Goal: Task Accomplishment & Management: Manage account settings

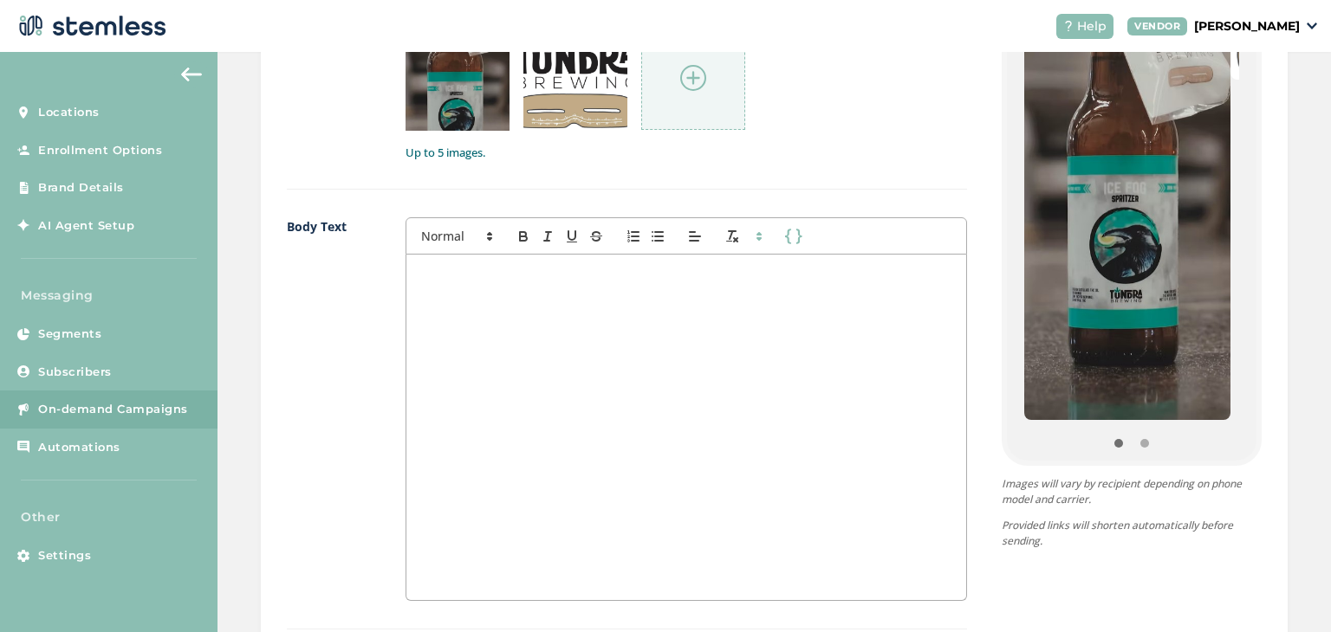
scroll to position [953, 0]
click at [539, 334] on div at bounding box center [686, 427] width 560 height 346
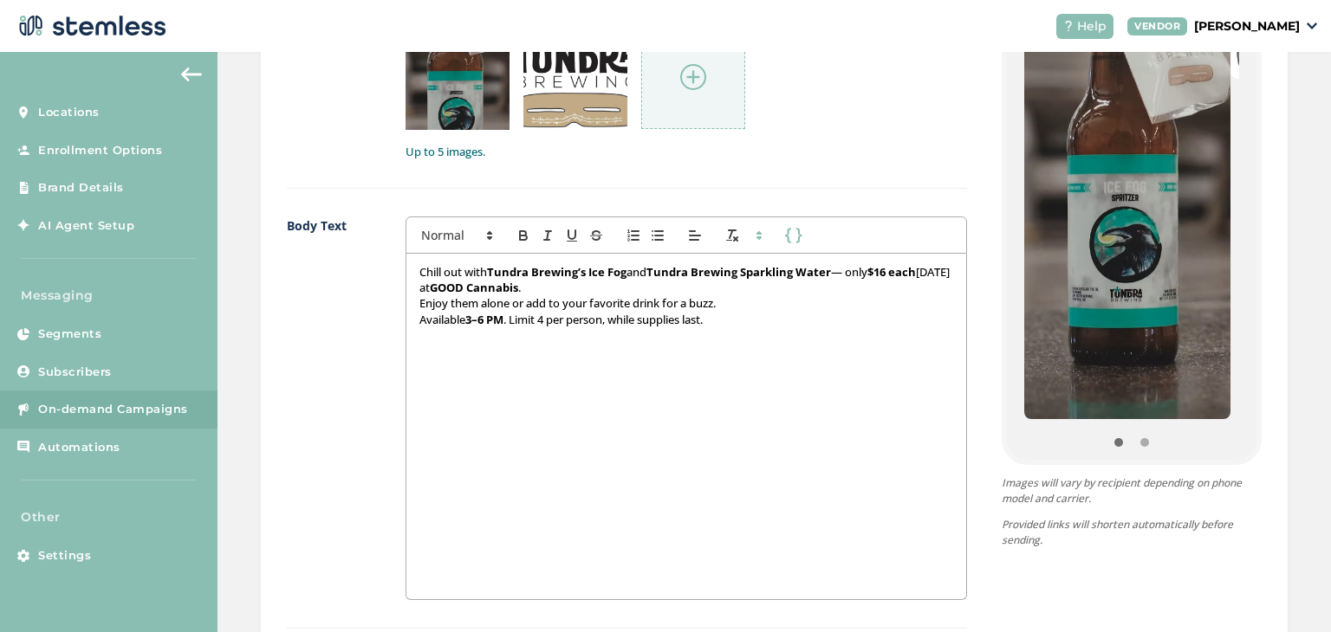
scroll to position [0, 0]
click at [643, 268] on p "Chill out with Tundra Brewing’s Ice Fog and Tundra Brewing Sparkling Water — on…" at bounding box center [686, 280] width 534 height 32
click at [420, 299] on p "Enjoy them alone or add to your favorite drink for a buzz." at bounding box center [686, 303] width 534 height 16
click at [501, 298] on p "Enjoy them alone or add to your favorite drink for a buzz." at bounding box center [686, 303] width 534 height 16
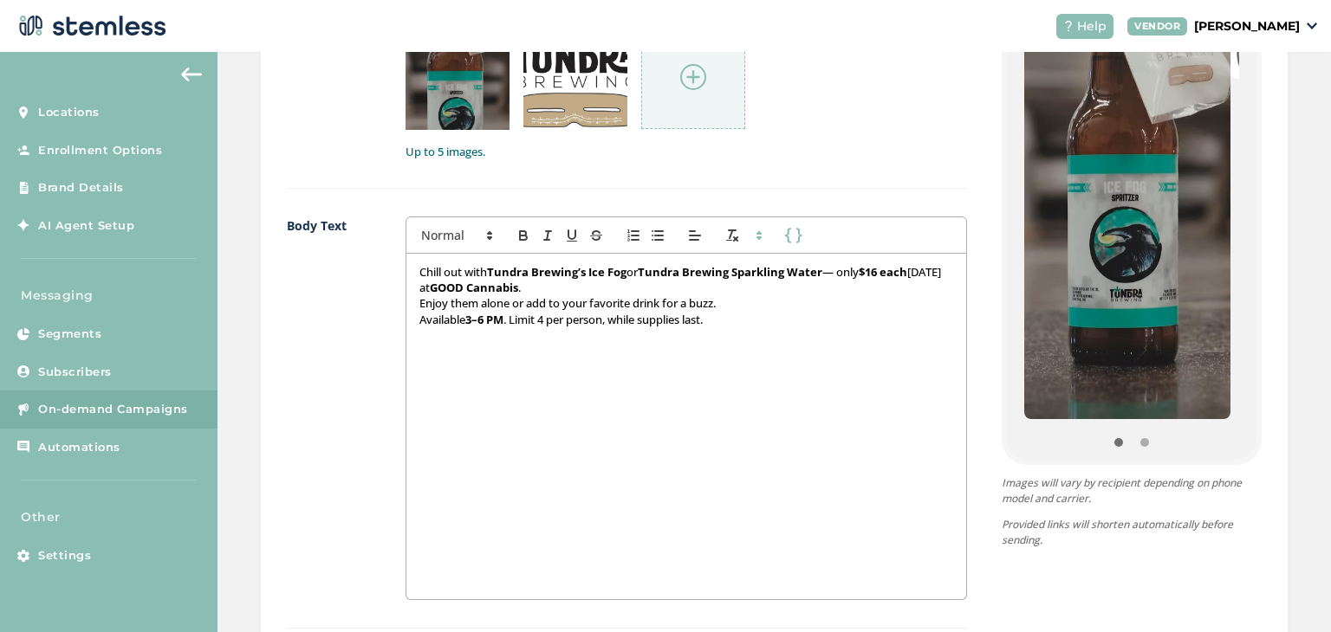
click at [433, 458] on div "Chill out with Tundra Brewing’s Ice Fog or Tundra Brewing Sparkling Water — onl…" at bounding box center [686, 427] width 560 height 346
click at [419, 316] on p "Available 3–6 PM . Limit 4 per person, while supplies last." at bounding box center [686, 320] width 534 height 16
click at [550, 320] on p "Available 3–6 PM . Limit 4 per person, while supplies last." at bounding box center [686, 320] width 534 height 16
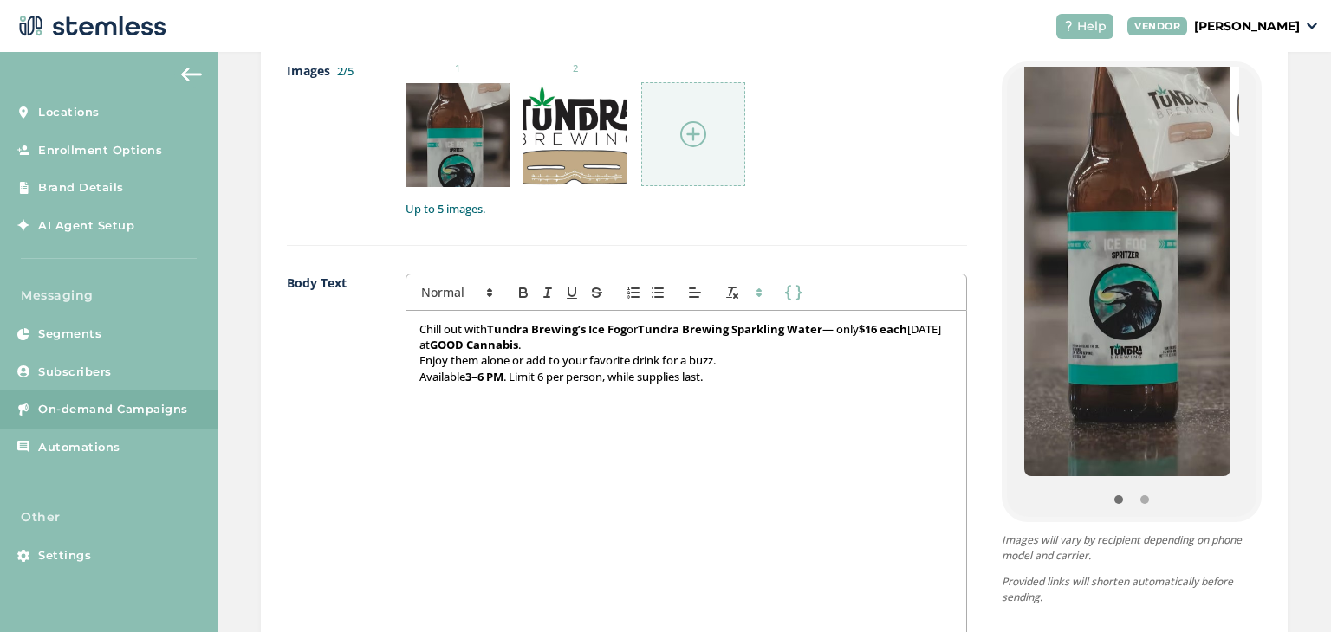
scroll to position [866, 0]
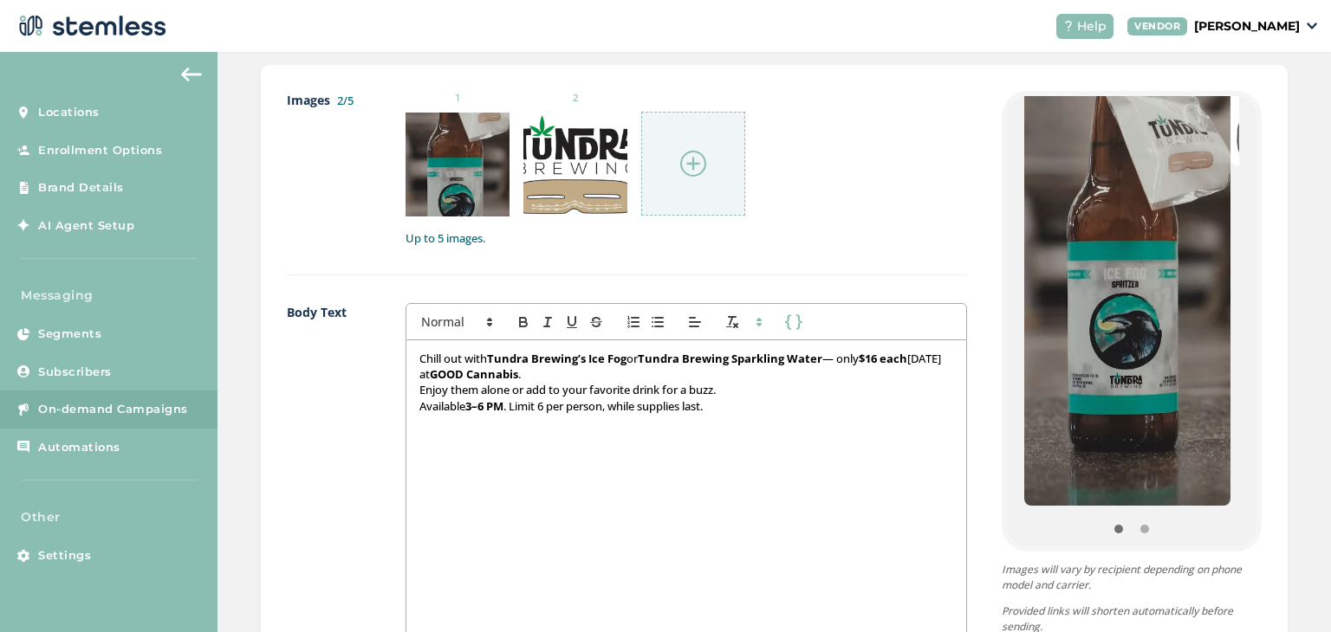
click at [886, 167] on div "1 2" at bounding box center [685, 154] width 561 height 126
click at [413, 389] on div "Chill out with Tundra Brewing’s Ice Fog or Tundra Brewing Sparkling Water — onl…" at bounding box center [686, 513] width 560 height 346
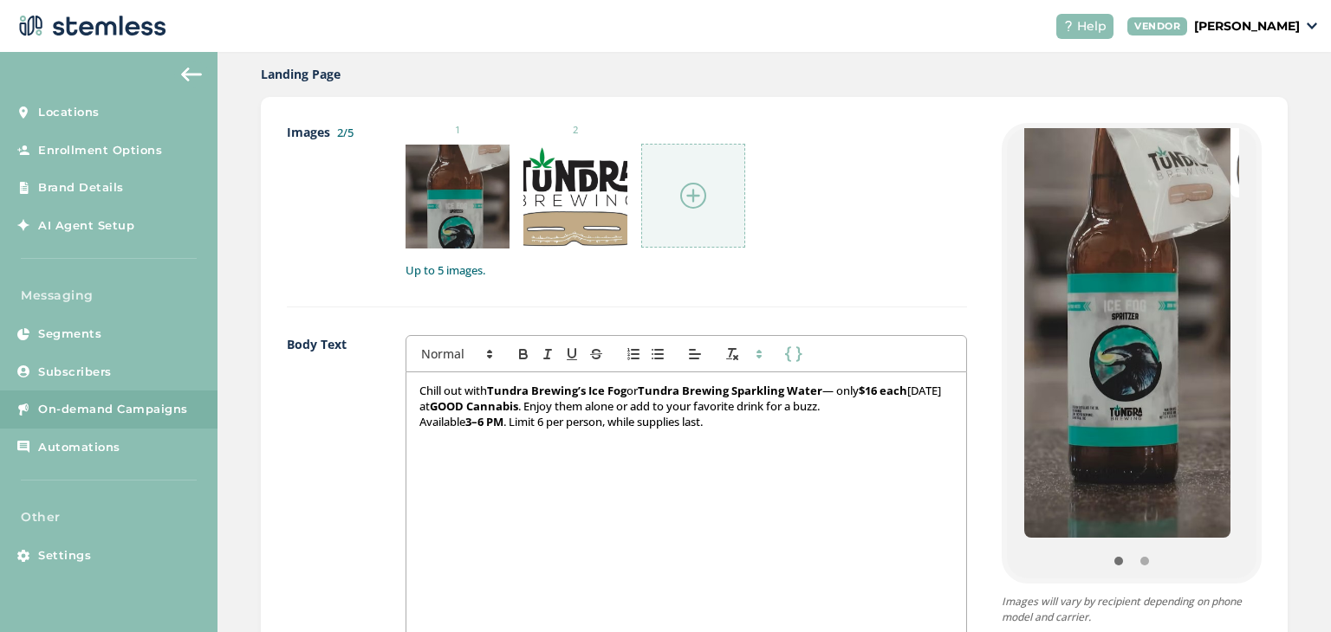
click at [636, 408] on p "Chill out with Tundra Brewing’s Ice Fog or Tundra Brewing Sparkling Water — onl…" at bounding box center [686, 399] width 534 height 32
click at [534, 528] on div "Chill out with Tundra Brewing’s Ice Fog or Tundra Brewing Sparkling Water — onl…" at bounding box center [686, 546] width 560 height 346
click at [537, 483] on div "Chill out with Tundra Brewing’s Ice Fog or Tundra Brewing Sparkling Water — onl…" at bounding box center [686, 546] width 560 height 346
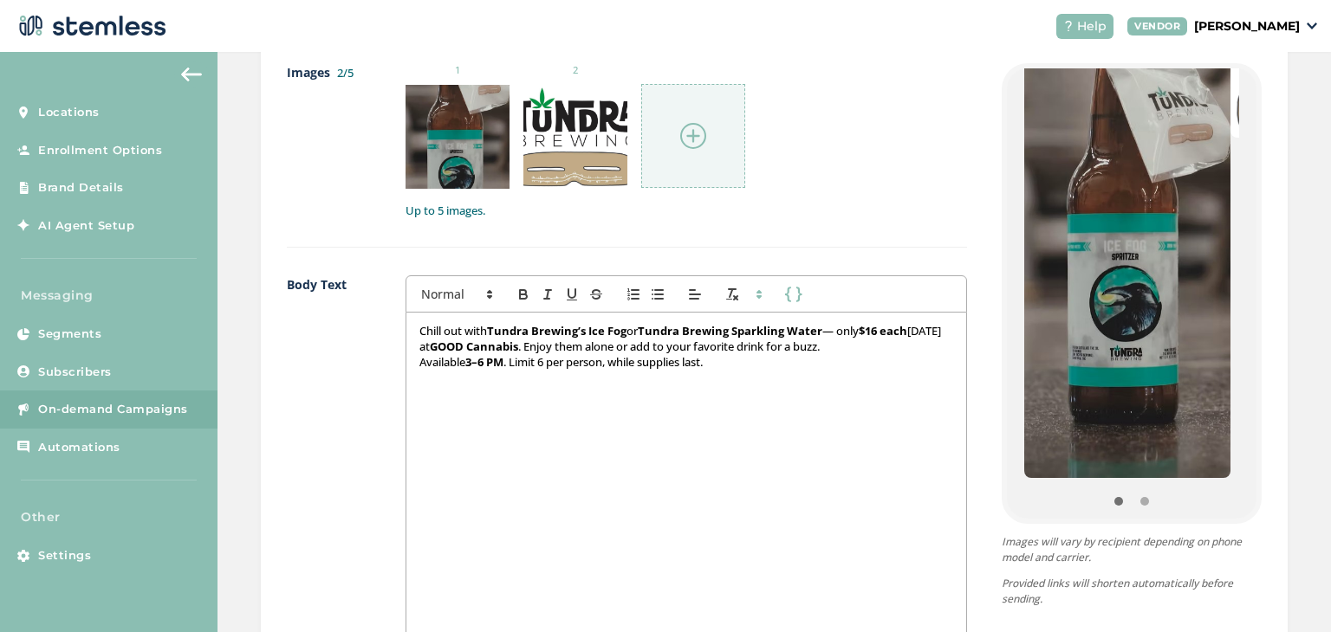
scroll to position [921, 0]
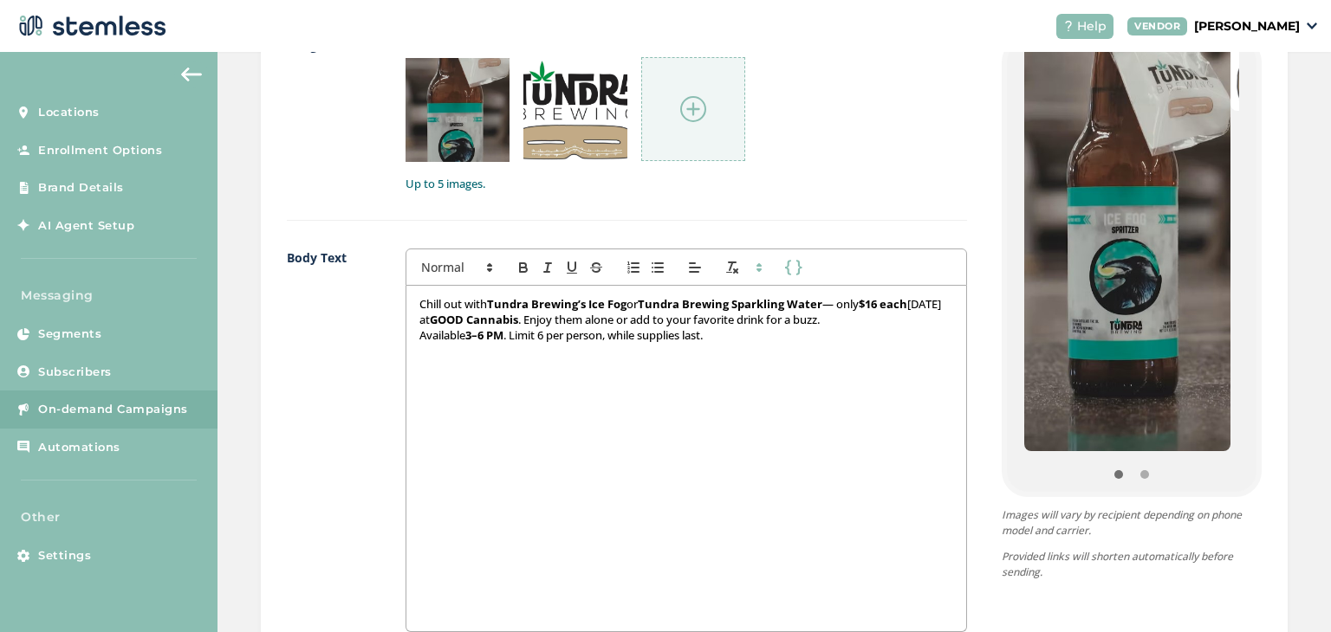
click at [735, 301] on strong "Tundra Brewing Sparkling Water" at bounding box center [730, 304] width 185 height 16
click at [557, 316] on p "Chill out with Tundra Brewing’s Ice Fog or Sparkling Water — only $16 each [DAT…" at bounding box center [686, 312] width 534 height 32
click at [773, 314] on p "Chill out with Tundra Brewing’s Ice Fog or Sparkling Water — only $16 each [DAT…" at bounding box center [686, 312] width 534 height 32
click at [769, 343] on div "Chill out with Tundra Brewing’s Ice Fog or Sparkling Water — only $16 each [DAT…" at bounding box center [686, 459] width 560 height 346
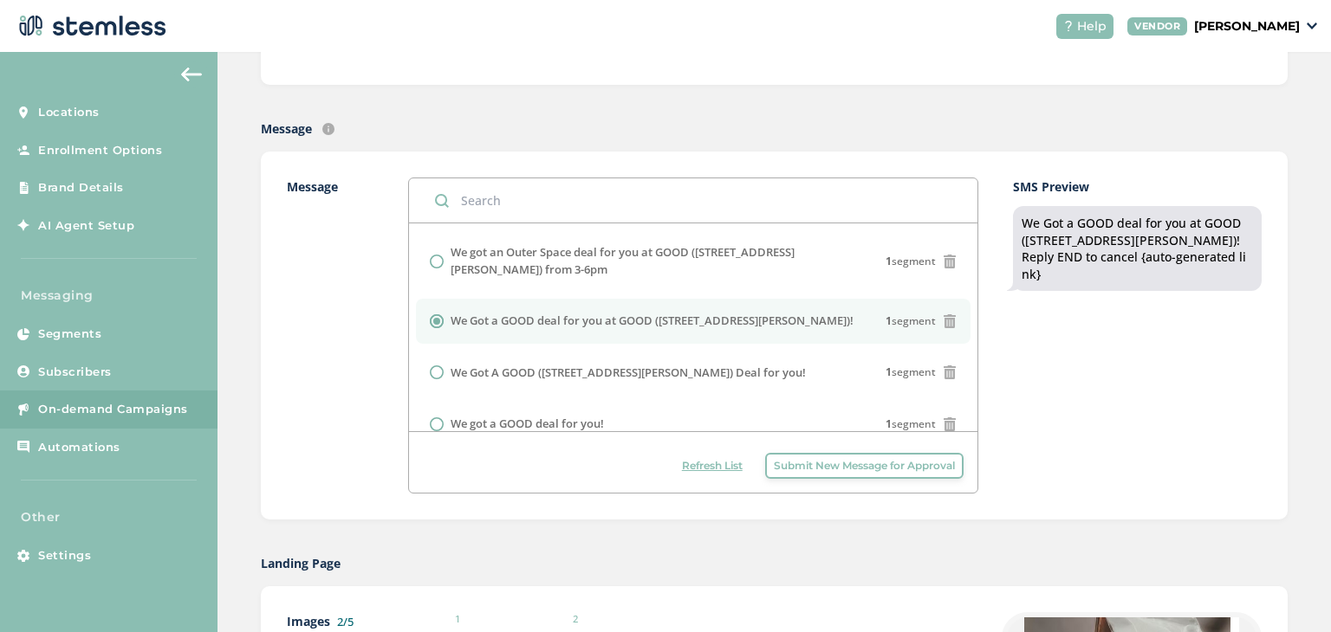
scroll to position [347, 0]
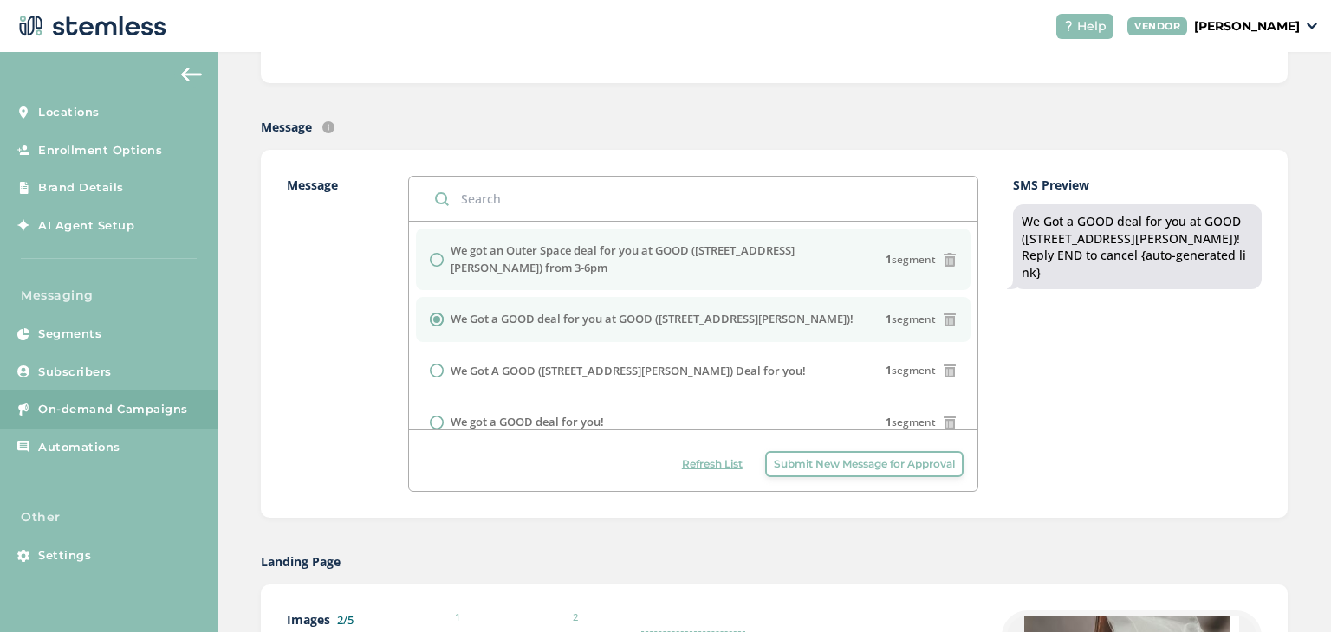
click at [943, 256] on icon at bounding box center [950, 260] width 14 height 14
radio input "true"
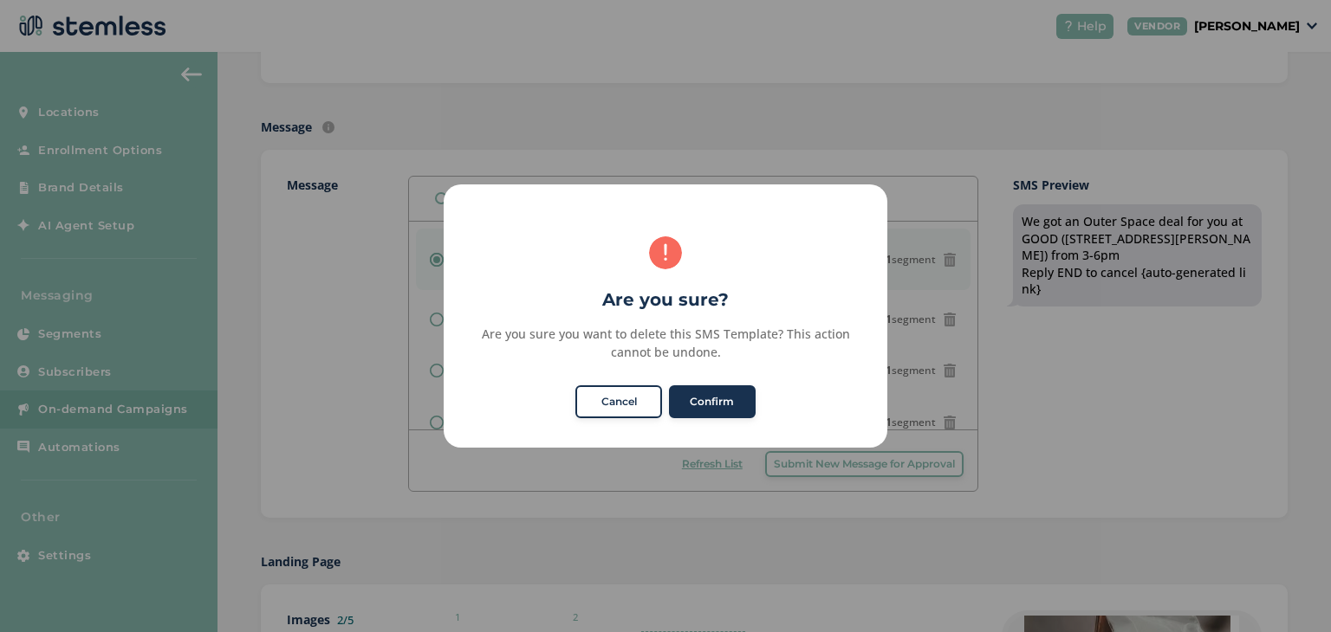
click at [721, 403] on button "Confirm" at bounding box center [712, 402] width 87 height 33
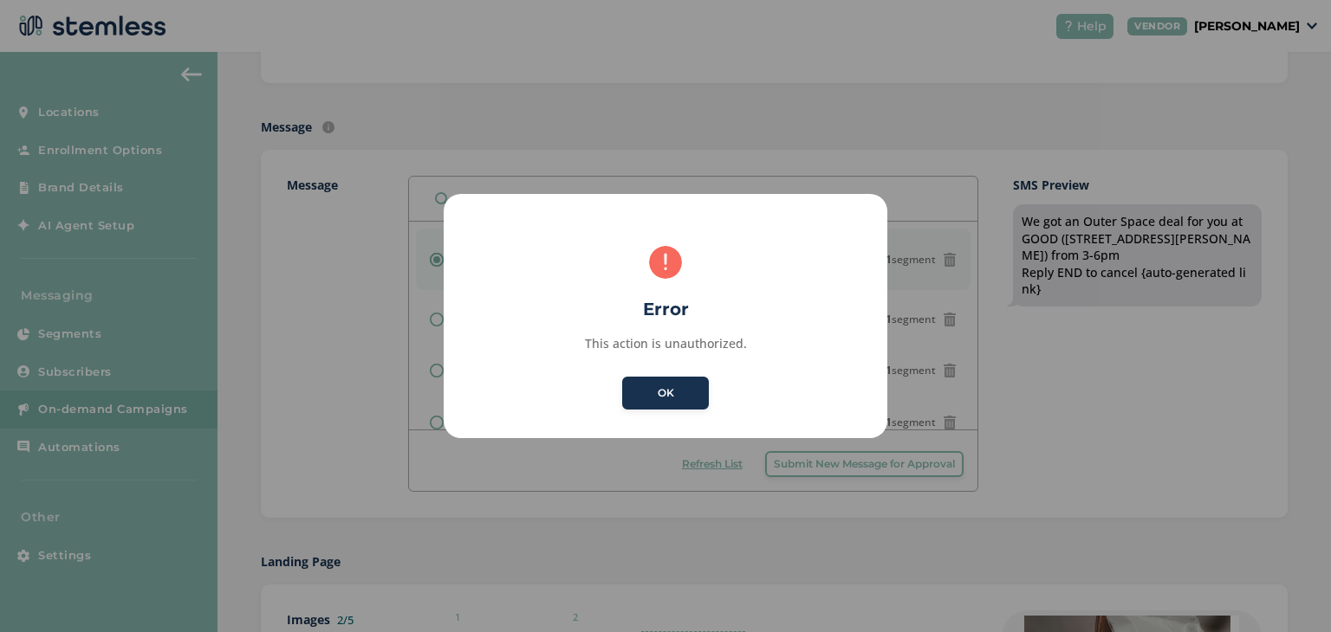
click at [622, 377] on button "OK" at bounding box center [665, 393] width 87 height 33
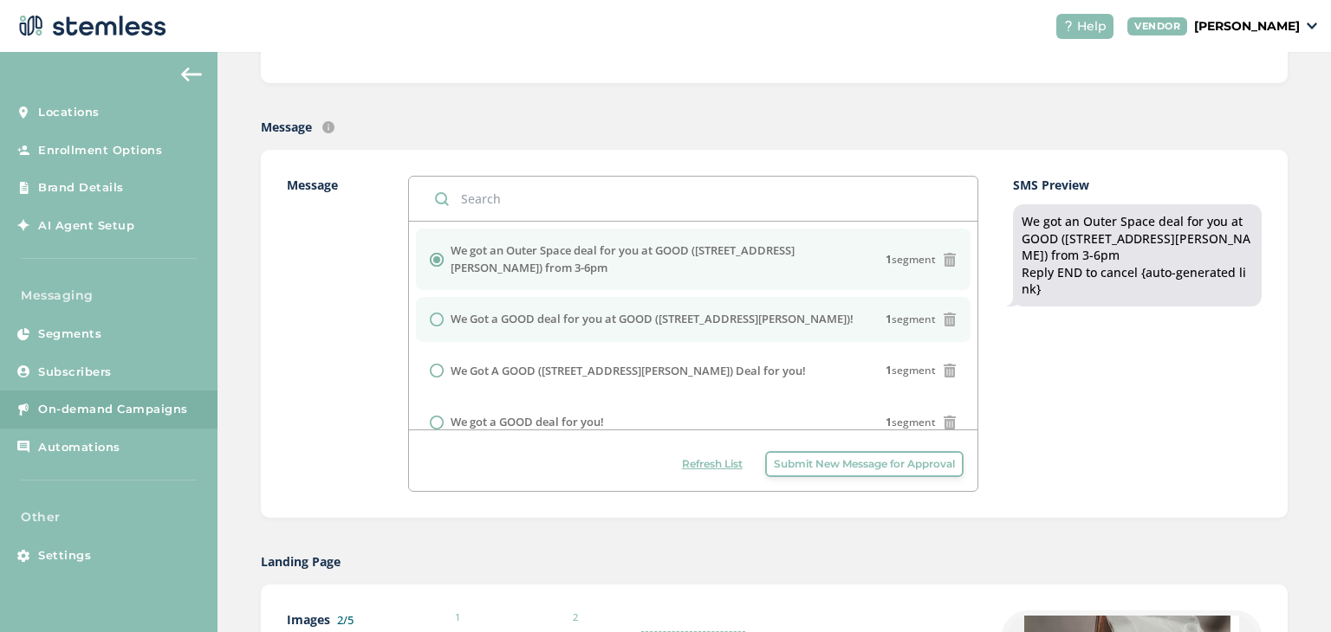
click at [606, 317] on label "We Got a GOOD deal for you at GOOD ([STREET_ADDRESS][PERSON_NAME])!" at bounding box center [652, 319] width 403 height 17
radio input "false"
radio input "true"
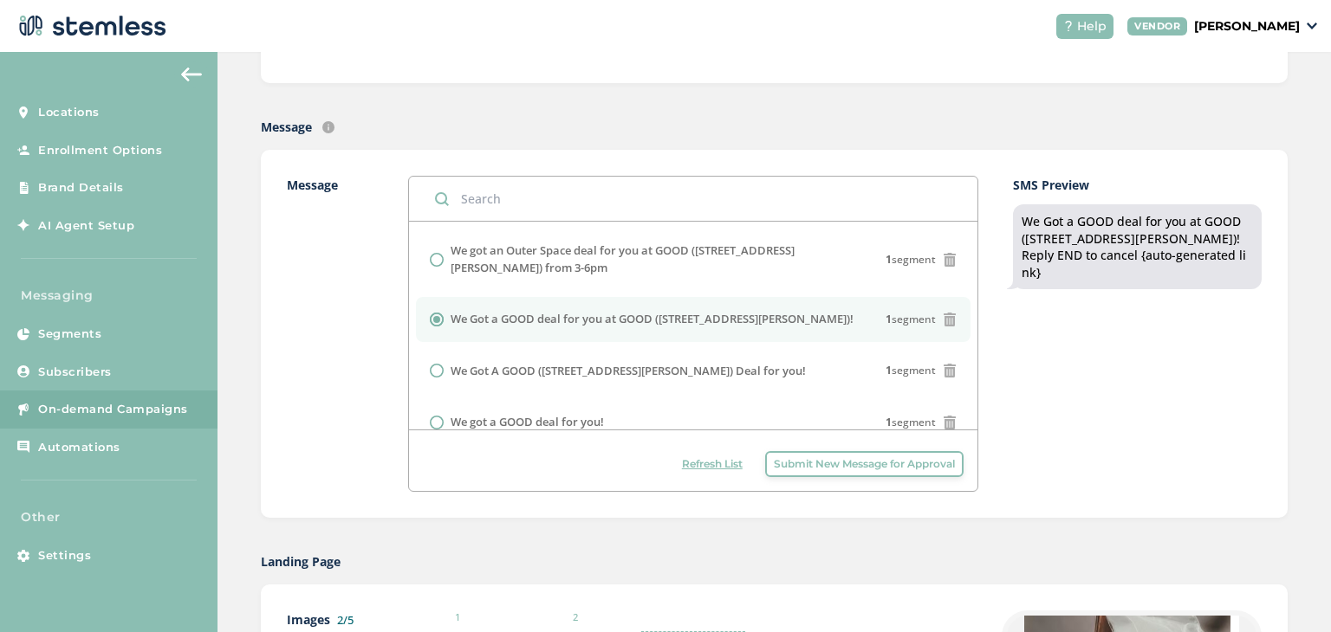
click at [363, 360] on label "Message" at bounding box center [330, 334] width 87 height 316
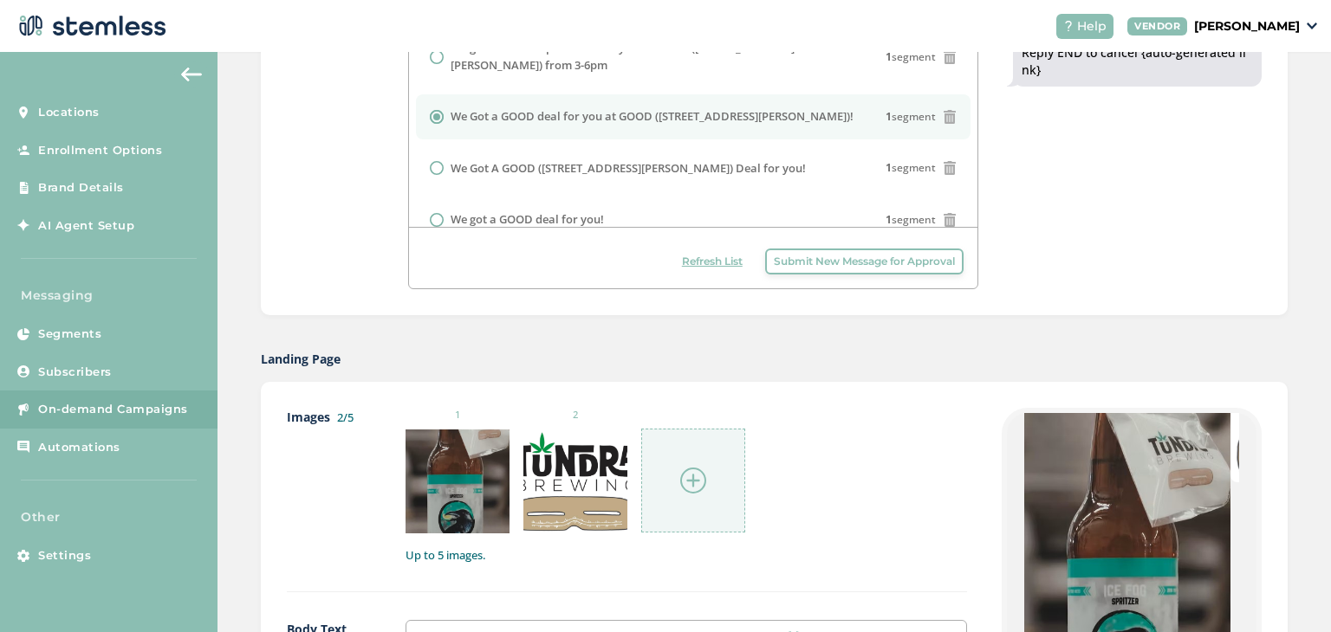
scroll to position [780, 0]
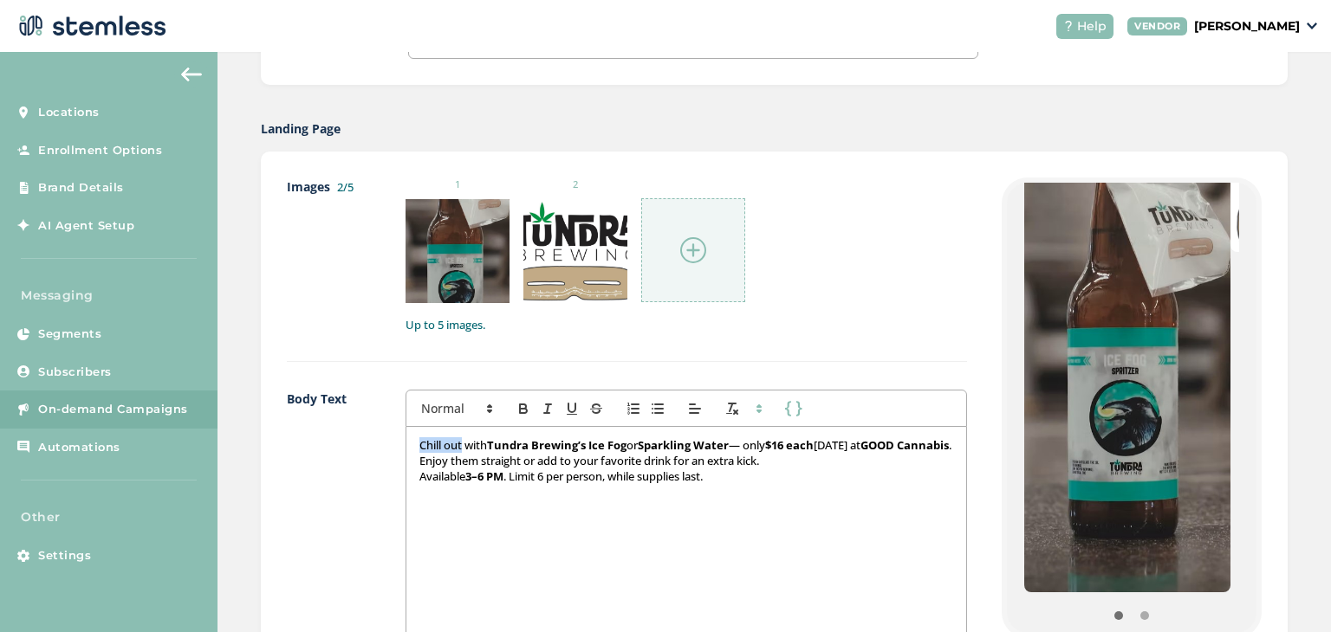
drag, startPoint x: 460, startPoint y: 444, endPoint x: 395, endPoint y: 444, distance: 65.0
click at [395, 444] on div "Body Text First Name Last Name Chill out with Tundra Brewing’s Ice Fog or Spark…" at bounding box center [627, 596] width 680 height 412
click at [463, 438] on p "Get Refre with Tundra Brewing’s Ice Fog or Sparkling Water — only $16 each [DAT…" at bounding box center [686, 454] width 534 height 32
click at [432, 446] on p "with Tundra Brewing’s Ice Fog or Sparkling Water — only $16 each [DATE] at GOOD…" at bounding box center [686, 454] width 534 height 32
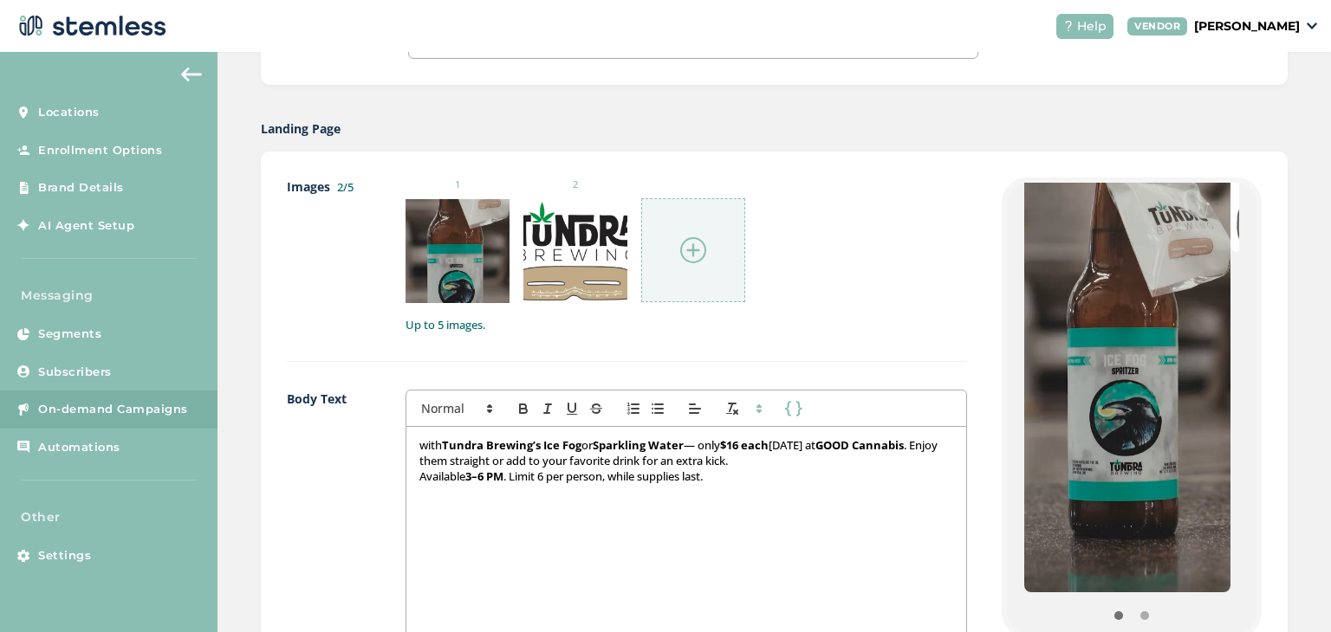
click at [432, 446] on p "with Tundra Brewing’s Ice Fog or Sparkling Water — only $16 each [DATE] at GOOD…" at bounding box center [686, 454] width 534 height 32
drag, startPoint x: 447, startPoint y: 443, endPoint x: 418, endPoint y: 444, distance: 29.5
click at [419, 444] on p "Enjoy Tundra Brewing’s Ice Fog or Sparkling Water — only $16 each [DATE] at GOO…" at bounding box center [686, 454] width 534 height 32
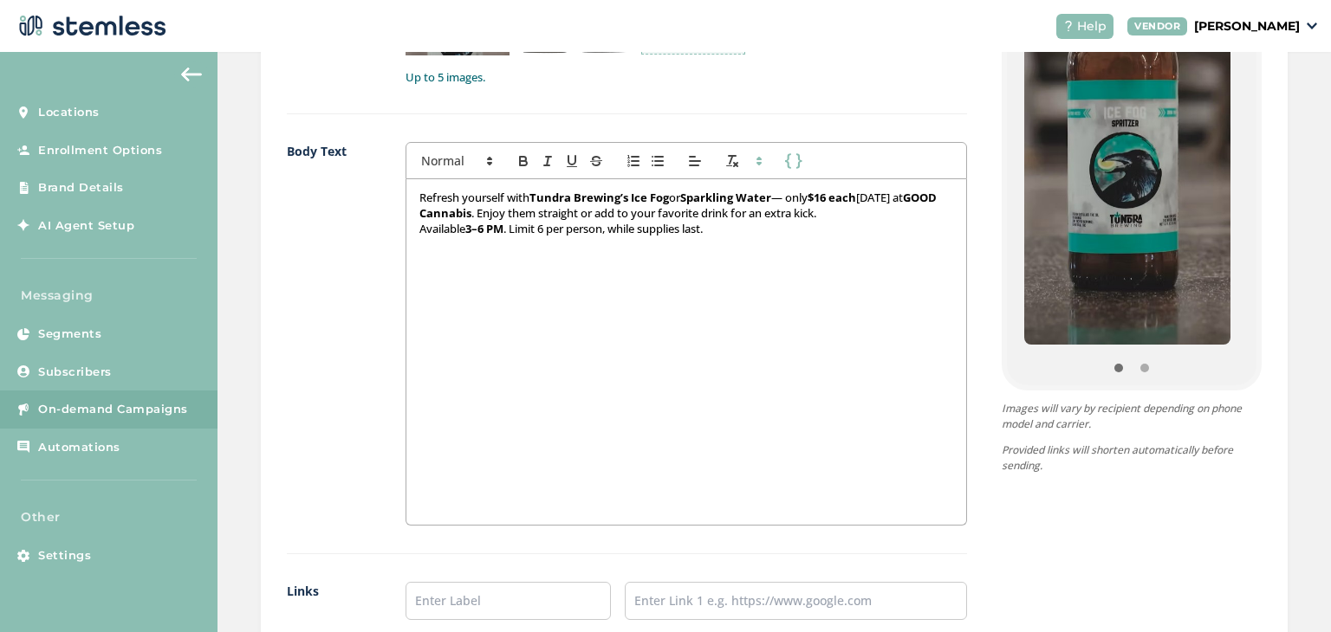
scroll to position [1386, 0]
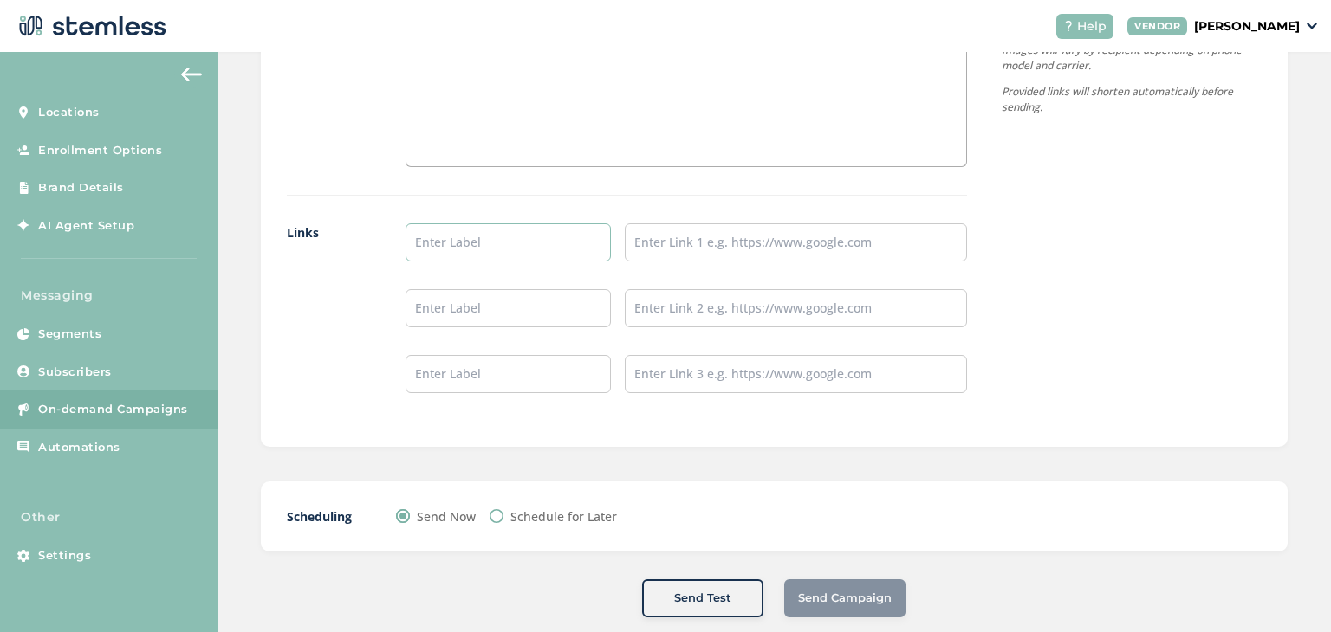
click at [498, 243] on input "text" at bounding box center [507, 243] width 205 height 38
type input "Order Here"
click at [736, 234] on input "text" at bounding box center [796, 243] width 342 height 38
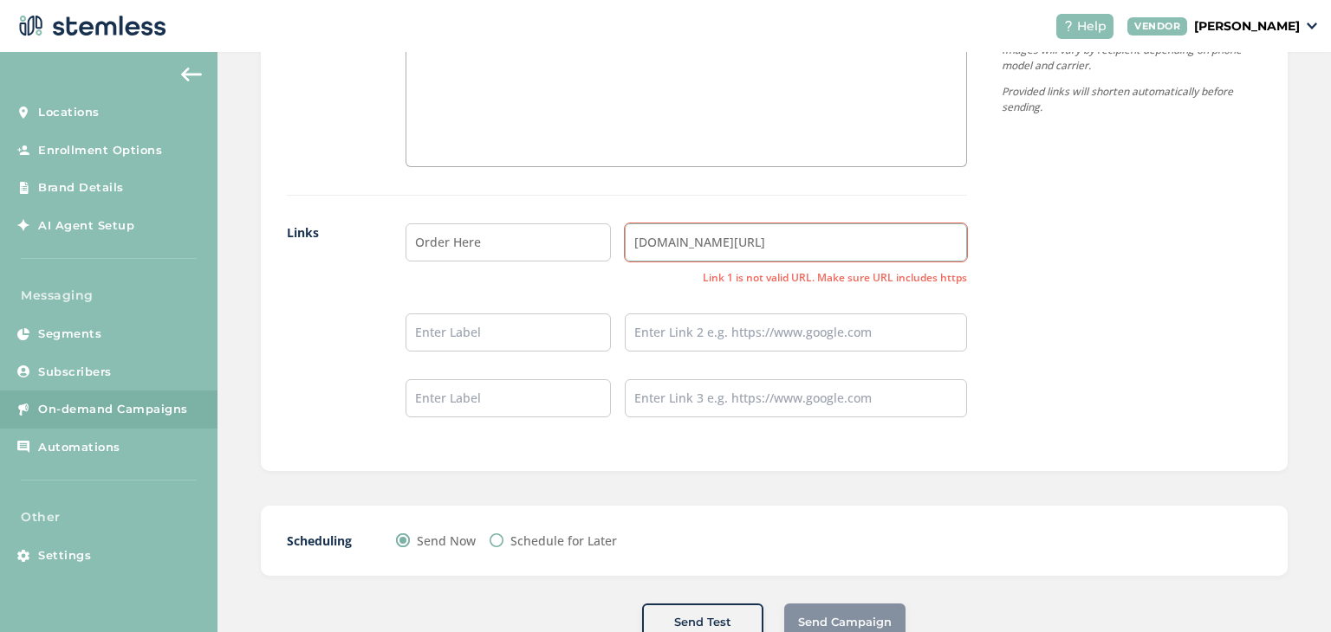
click at [818, 250] on input "[DOMAIN_NAME][URL]" at bounding box center [796, 243] width 342 height 38
paste input "[URL][DOMAIN_NAME]"
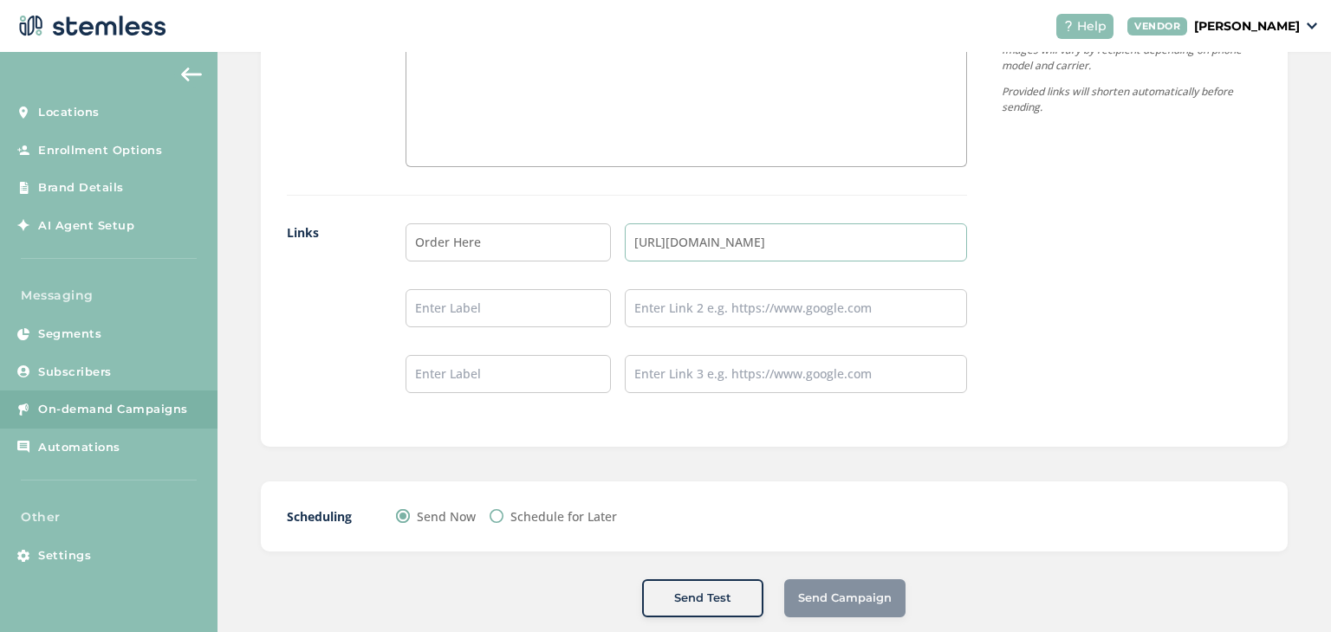
type input "[URL][DOMAIN_NAME]"
click at [429, 319] on input "text" at bounding box center [507, 308] width 205 height 38
click at [509, 323] on input "Instgram" at bounding box center [507, 308] width 205 height 38
click at [509, 301] on input "Instgram" at bounding box center [507, 308] width 205 height 38
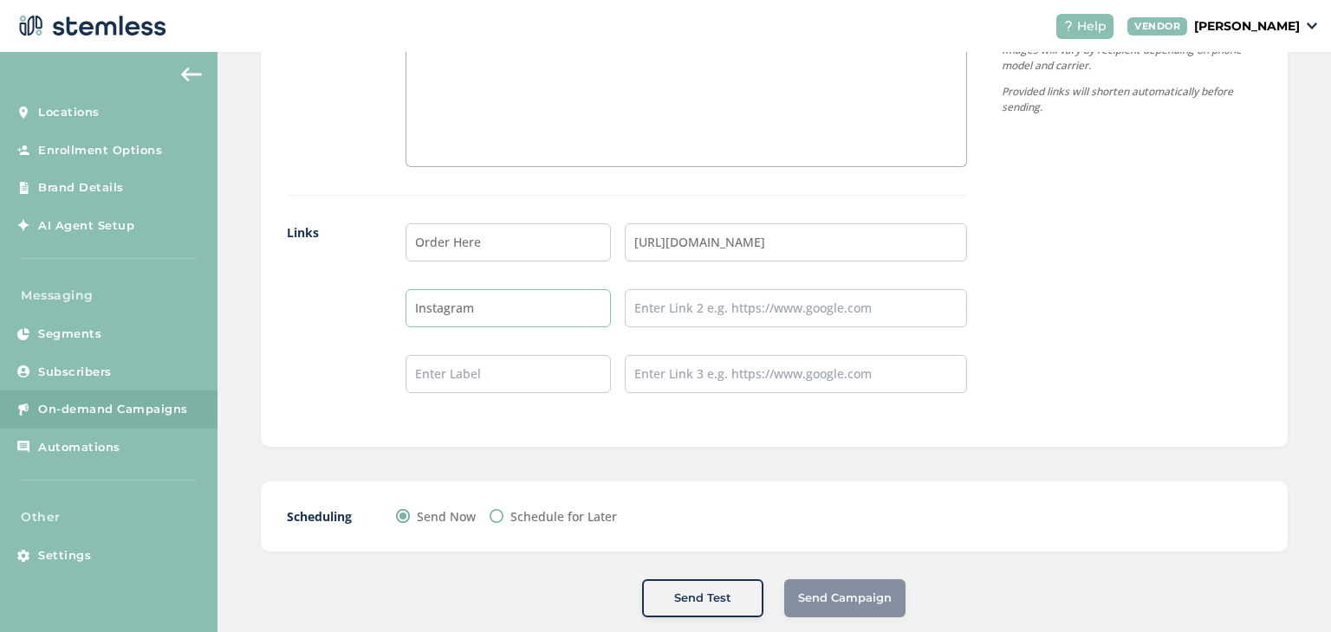
type input "Instagram"
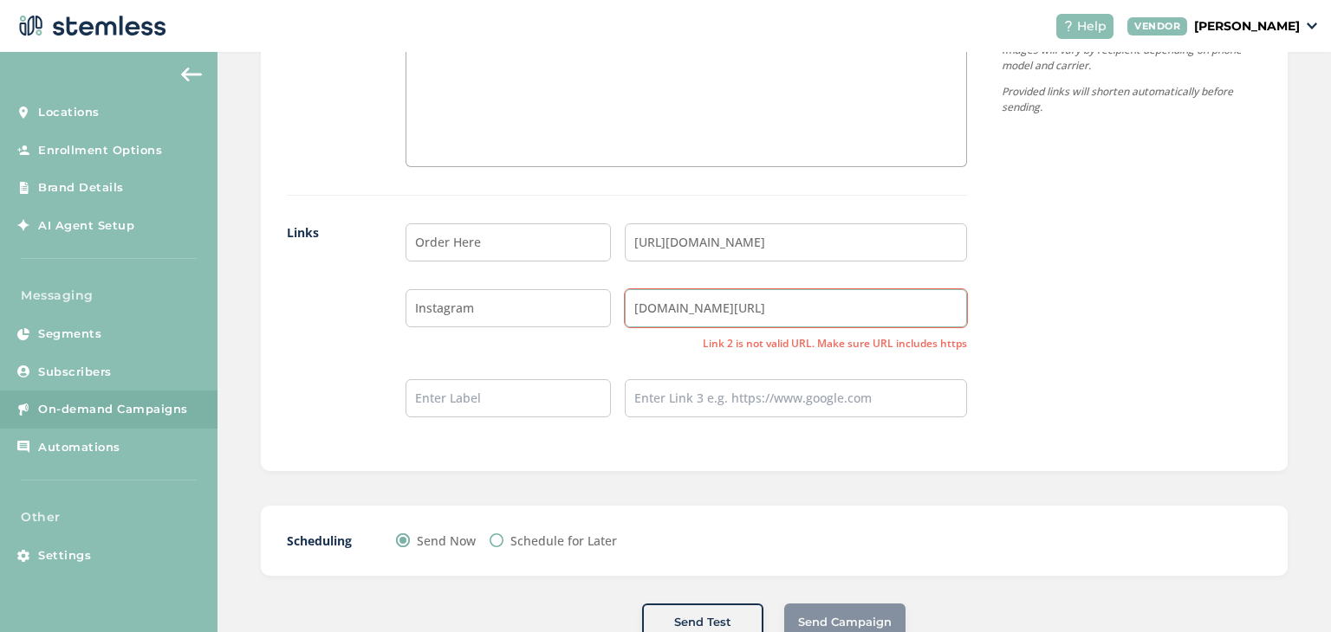
drag, startPoint x: 844, startPoint y: 316, endPoint x: 382, endPoint y: 331, distance: 462.0
click at [384, 331] on div "Links Order Here [URL][DOMAIN_NAME] Instagram [DOMAIN_NAME][URL] Link 2 is not …" at bounding box center [627, 335] width 680 height 222
paste input "[URL][DOMAIN_NAME]"
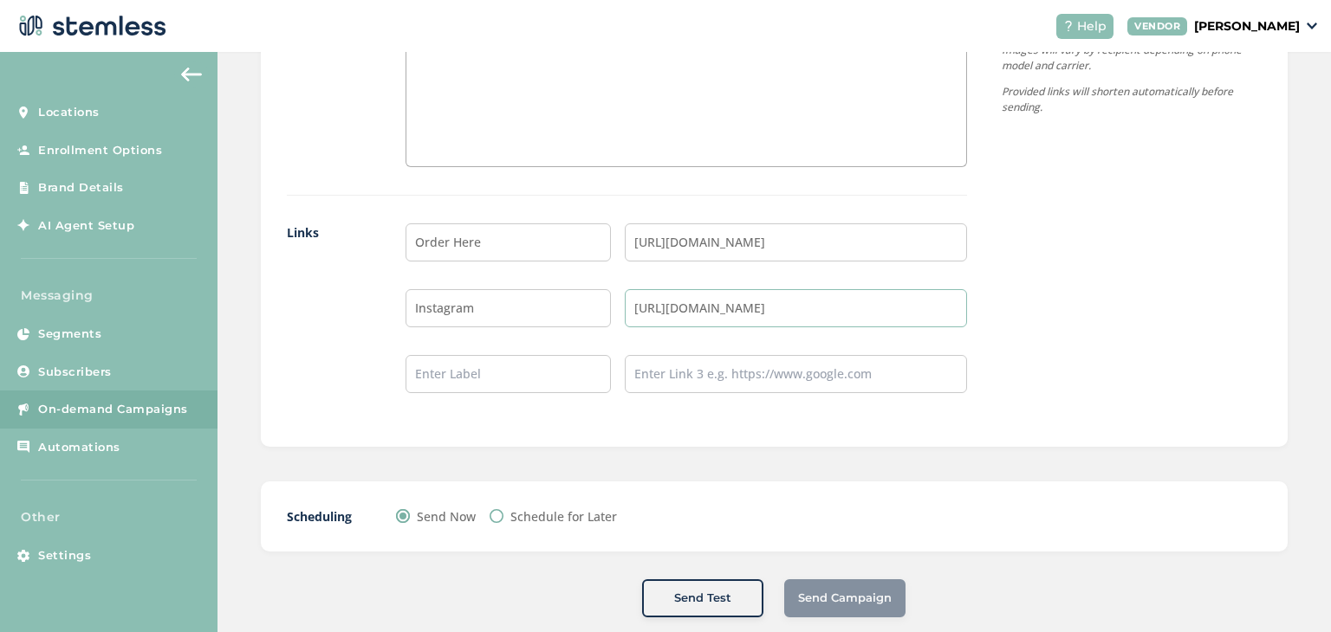
type input "[URL][DOMAIN_NAME]"
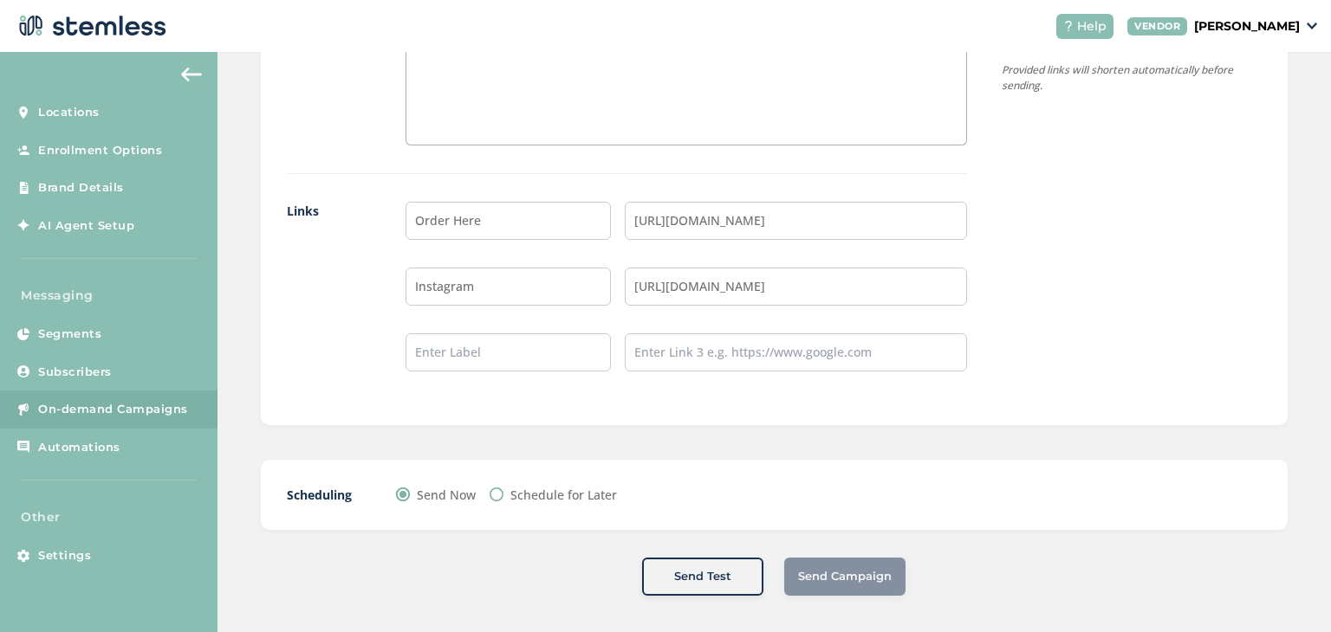
scroll to position [1411, 0]
click at [552, 472] on div "Scheduling Send Now Schedule for Later" at bounding box center [774, 492] width 1027 height 70
click at [558, 483] on label "Schedule for Later" at bounding box center [563, 492] width 107 height 18
click at [503, 484] on input "Schedule for Later" at bounding box center [496, 491] width 14 height 14
radio input "true"
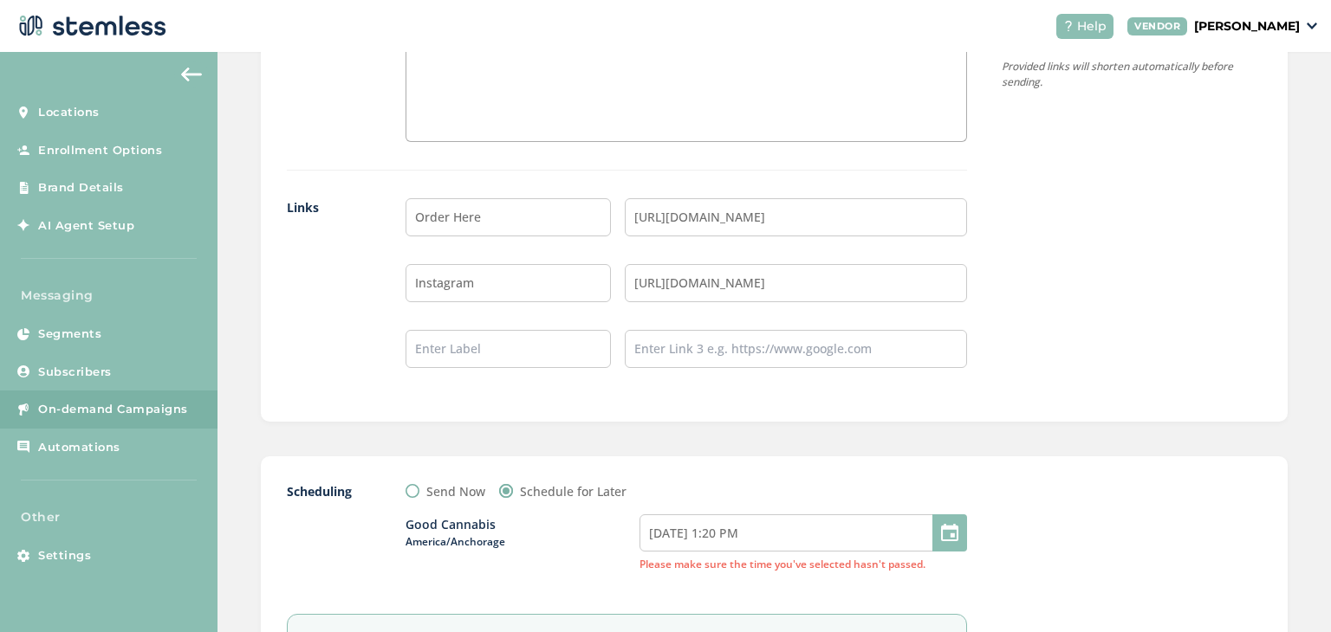
click at [949, 528] on div at bounding box center [949, 533] width 35 height 37
click at [676, 525] on input "[DATE] 1:20 PM" at bounding box center [802, 533] width 327 height 37
select select "13"
select select "20"
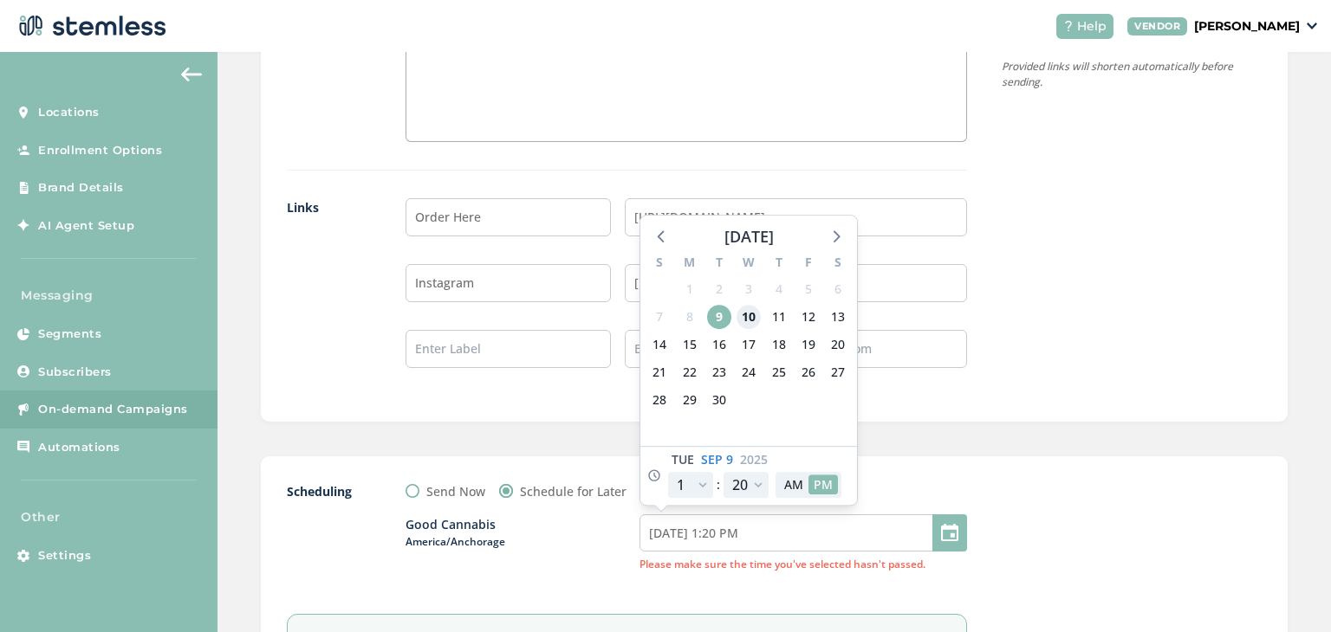
click at [745, 310] on span "10" at bounding box center [748, 317] width 24 height 24
type input "[DATE] 1:20 PM"
click at [696, 486] on select "12 1 2 3 4 5 6 7 8 9 10 11" at bounding box center [690, 485] width 45 height 26
select select "14"
click at [668, 472] on select "12 1 2 3 4 5 6 7 8 9 10 11" at bounding box center [690, 485] width 45 height 26
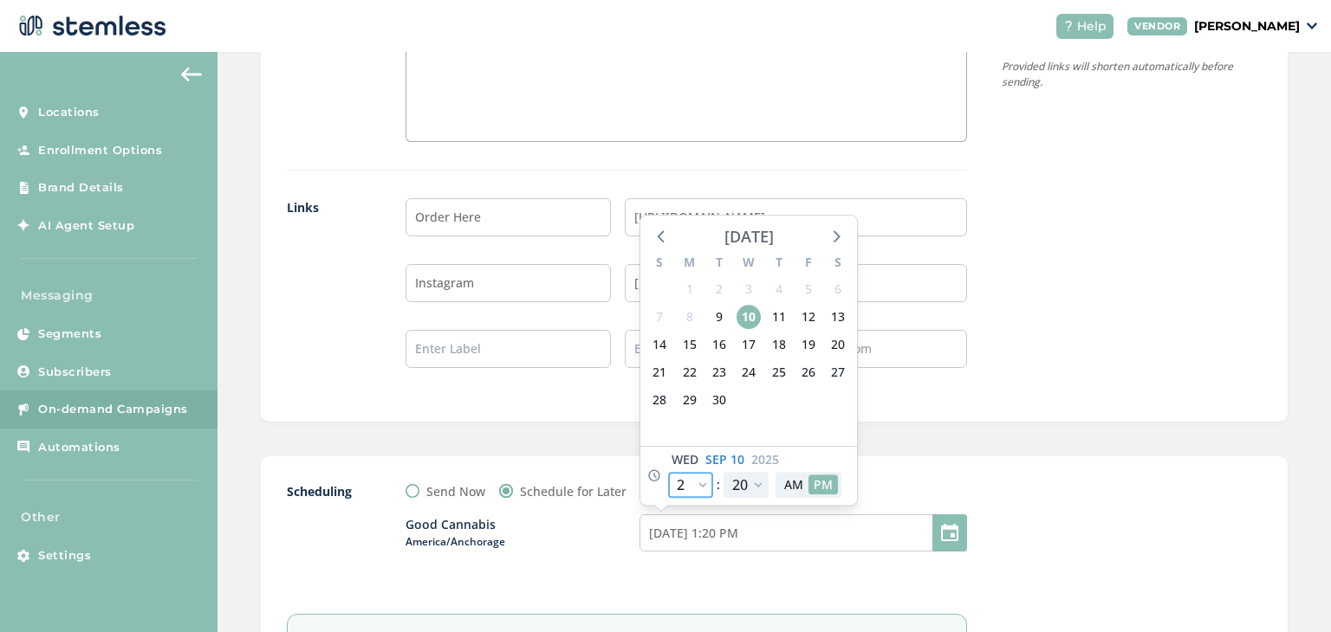
type input "[DATE] 2:20 PM"
select select "14"
click at [757, 486] on select "00 05 10 15 20 25 30 35 40 45 50 55" at bounding box center [745, 485] width 45 height 26
select select "30"
click at [723, 472] on select "00 05 10 15 20 25 30 35 40 45 50 55" at bounding box center [745, 485] width 45 height 26
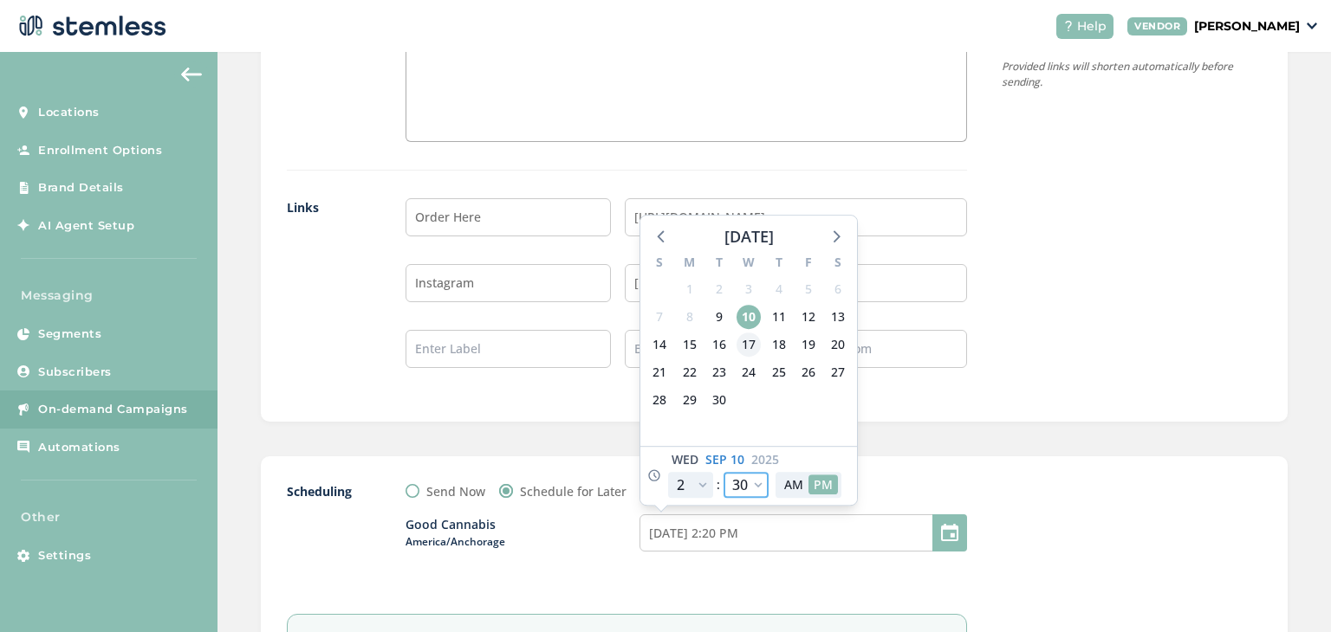
type input "[DATE] 2:30 PM"
select select "30"
click at [992, 475] on div "Scheduling Send Now Schedule for Later Good Cannabis America/[GEOGRAPHIC_DATA] …" at bounding box center [774, 591] width 1027 height 268
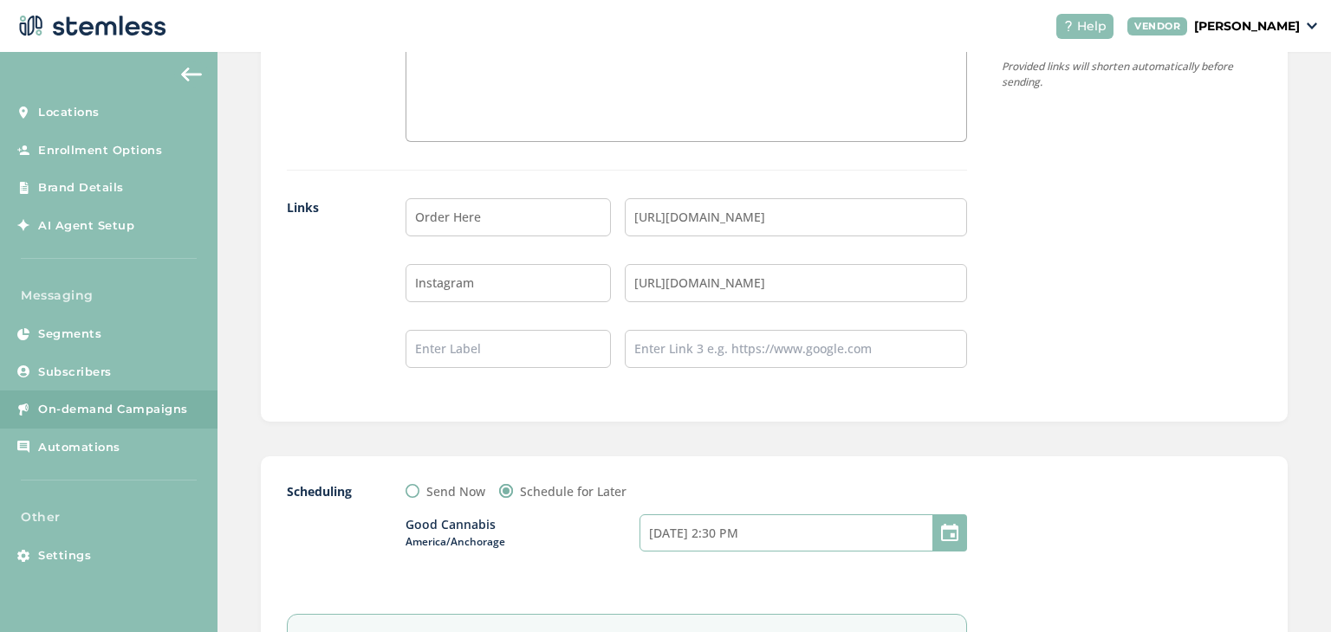
click at [783, 539] on input "[DATE] 2:30 PM" at bounding box center [802, 533] width 327 height 37
select select "14"
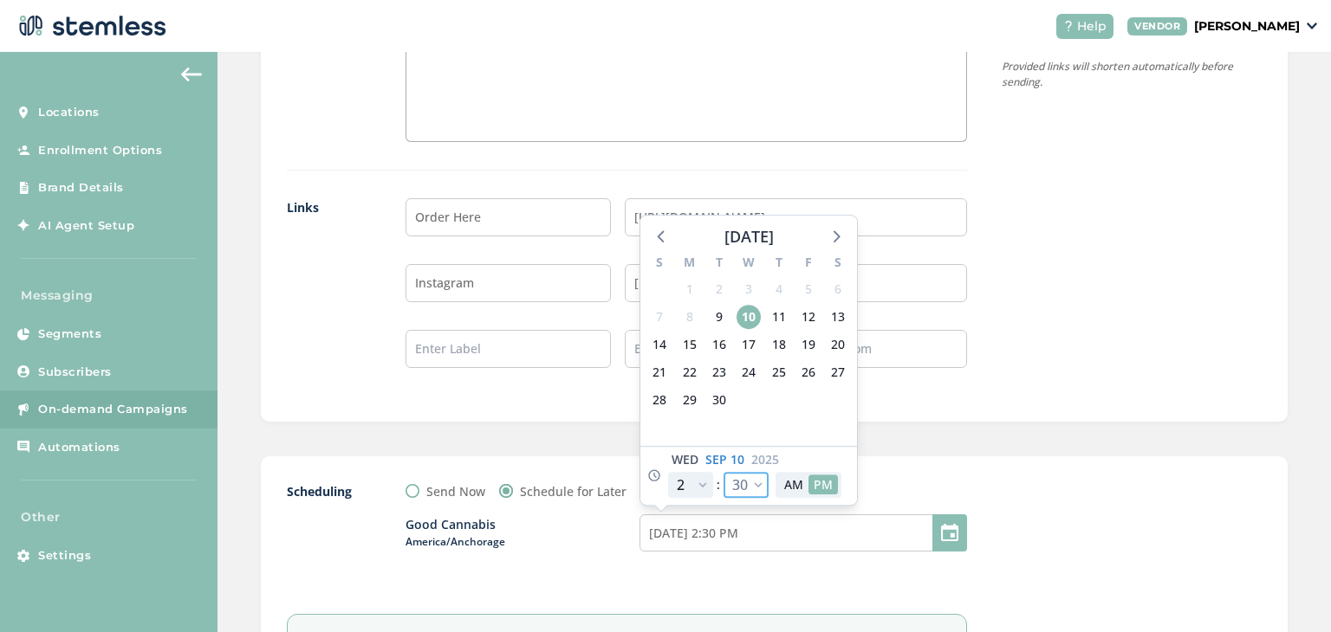
click at [740, 482] on select "00 05 10 15 20 25 30 35 40 45 50 55" at bounding box center [745, 485] width 45 height 26
select select "40"
click at [723, 472] on select "00 05 10 15 20 25 30 35 40 45 50 55" at bounding box center [745, 485] width 45 height 26
type input "[DATE] 2:40 PM"
select select "40"
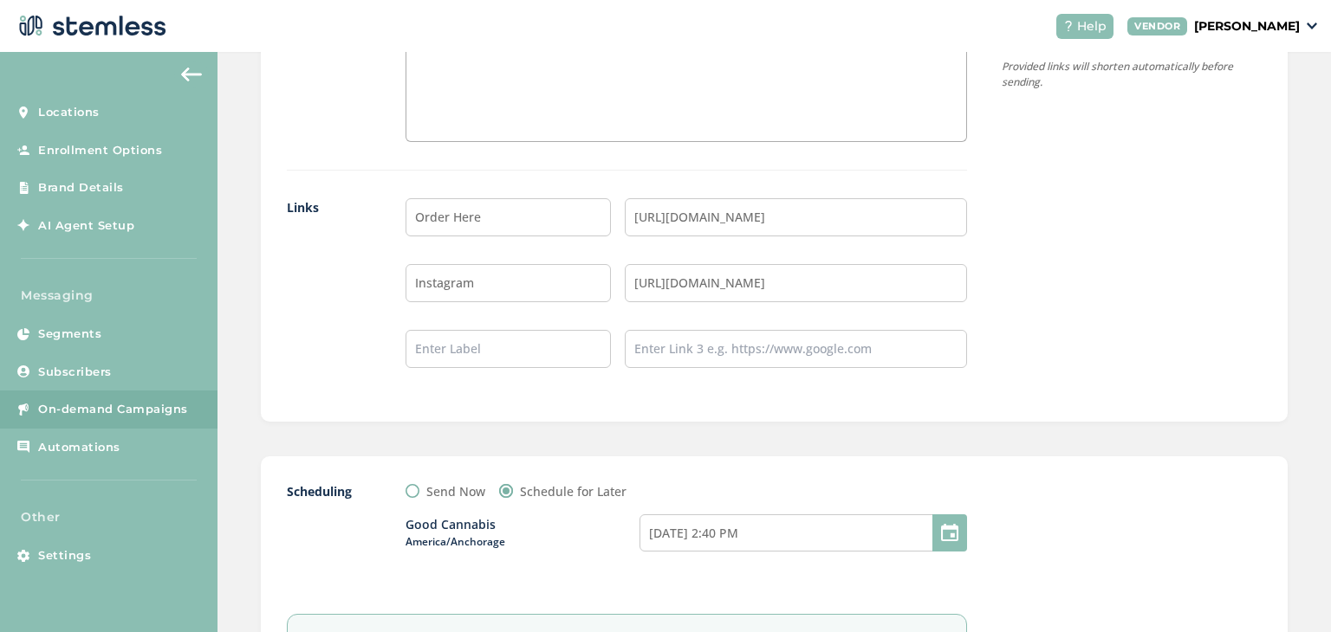
click at [1078, 551] on div at bounding box center [1132, 591] width 260 height 216
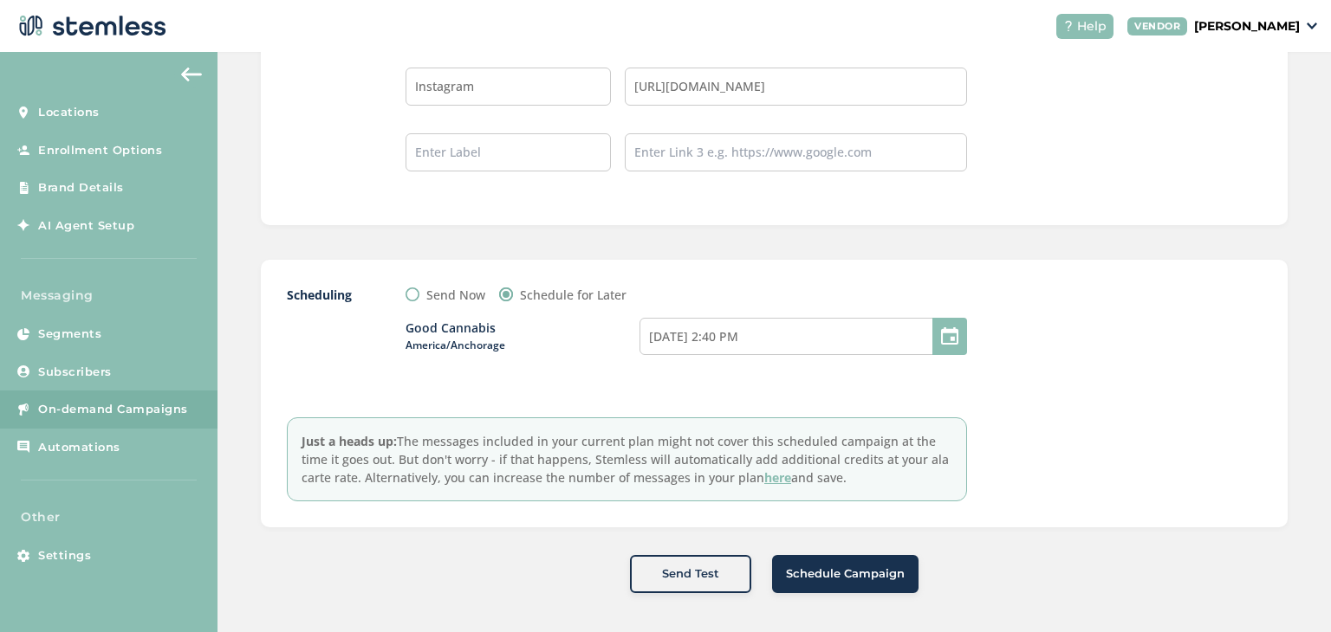
scroll to position [1608, 0]
click at [827, 571] on span "Schedule Campaign" at bounding box center [845, 574] width 119 height 17
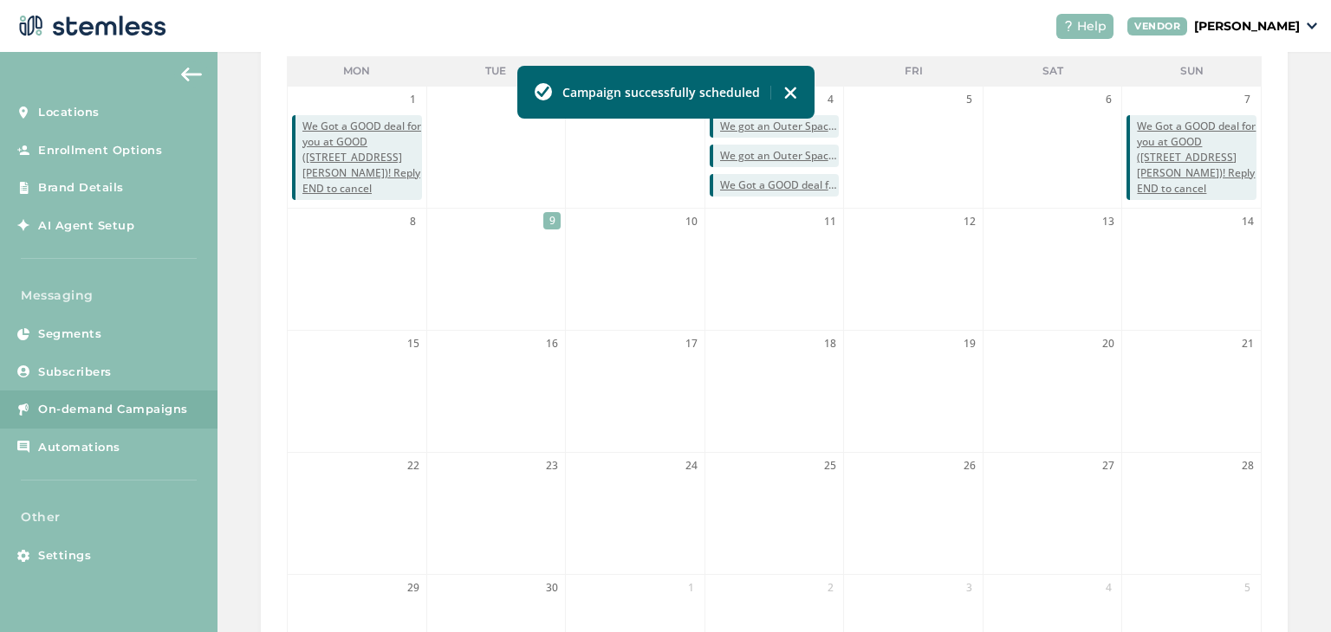
scroll to position [279, 0]
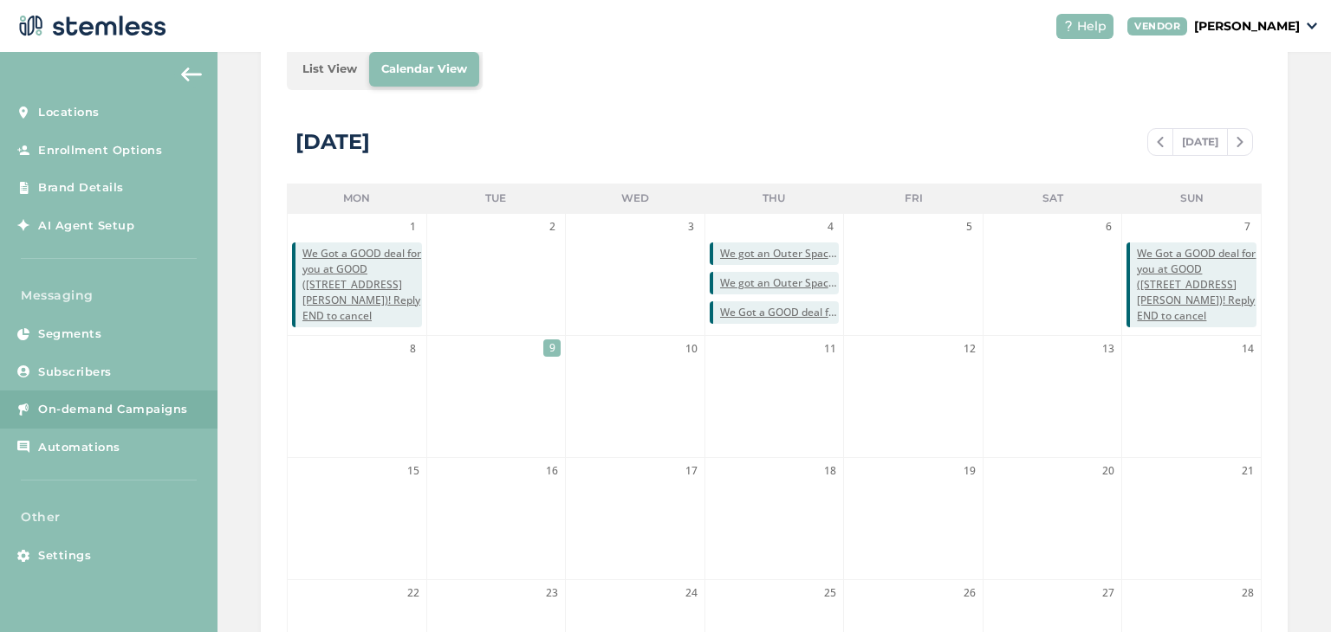
click at [321, 67] on li "List View" at bounding box center [329, 69] width 79 height 35
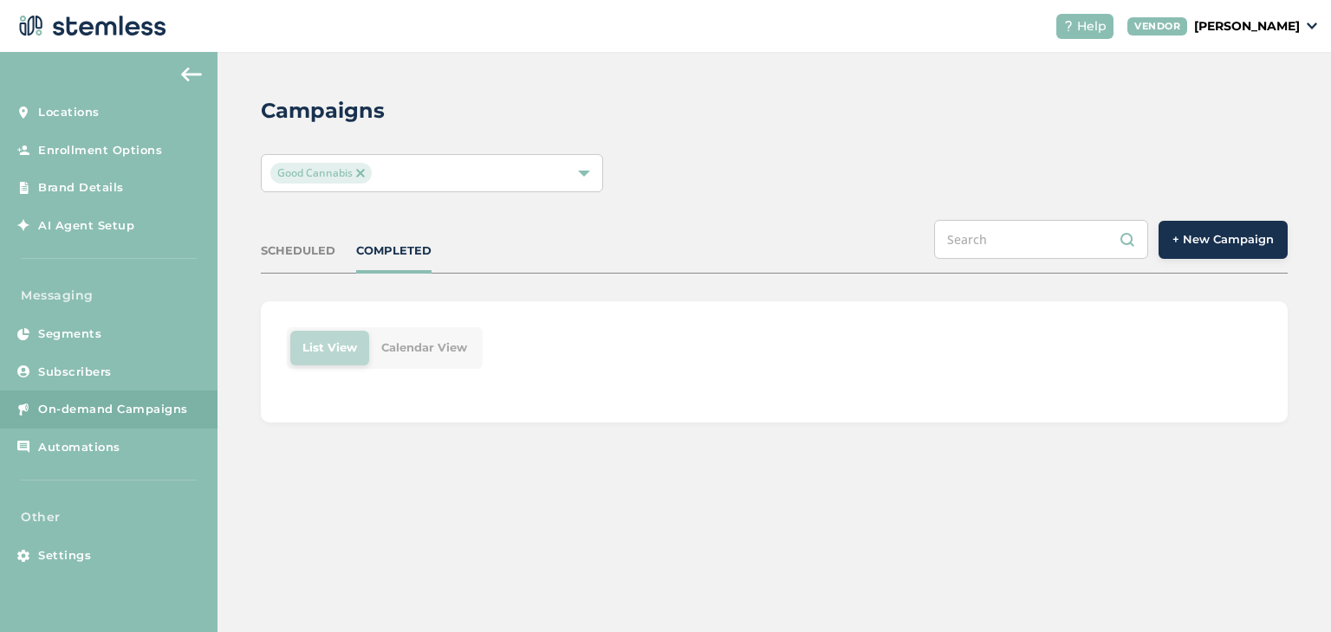
scroll to position [0, 0]
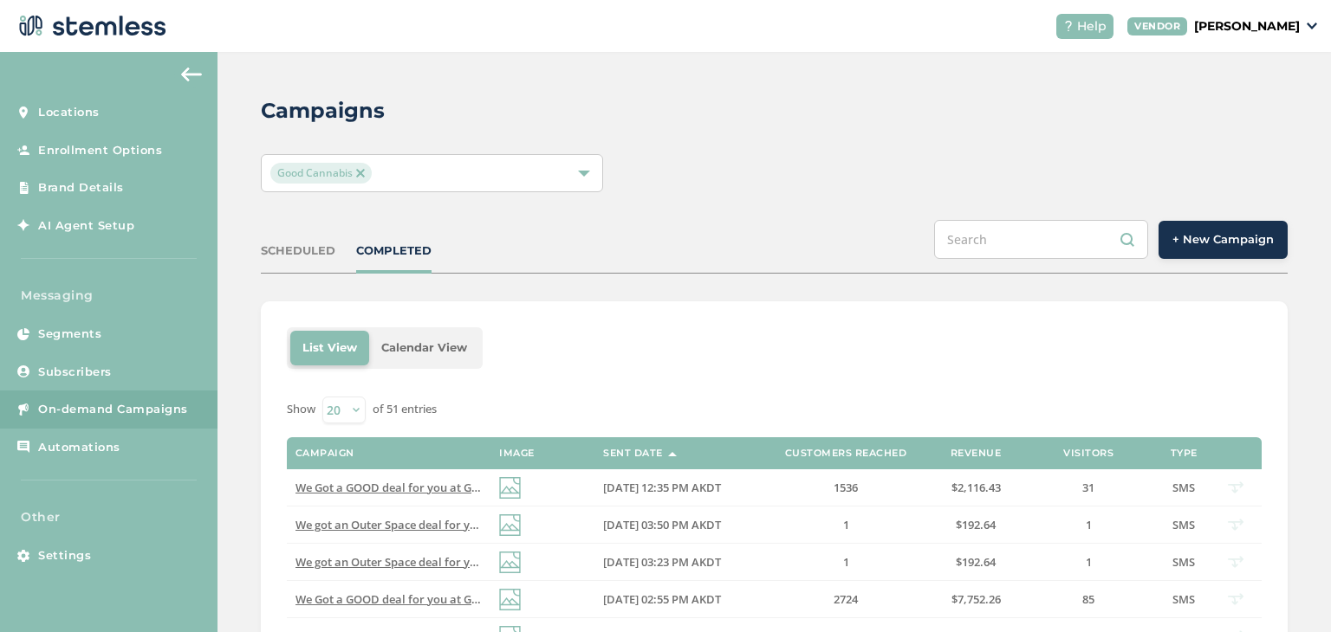
click at [746, 328] on div "List View Calendar View" at bounding box center [774, 348] width 975 height 42
